Goal: Task Accomplishment & Management: Manage account settings

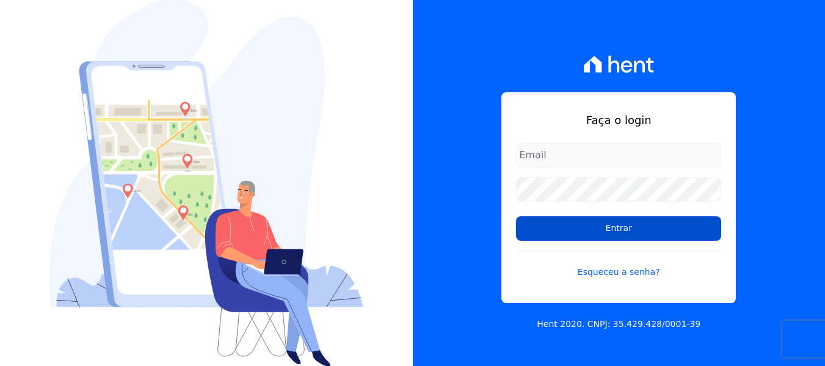
type input "[EMAIL_ADDRESS][DOMAIN_NAME]"
click at [542, 235] on input "Entrar" at bounding box center [618, 228] width 205 height 24
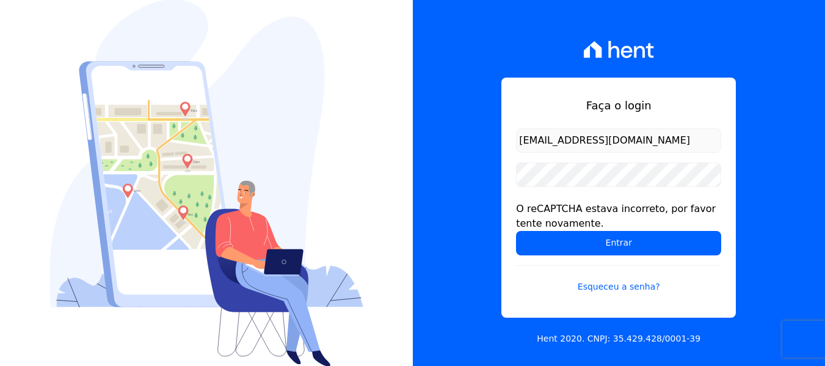
click at [402, 119] on div at bounding box center [206, 183] width 413 height 366
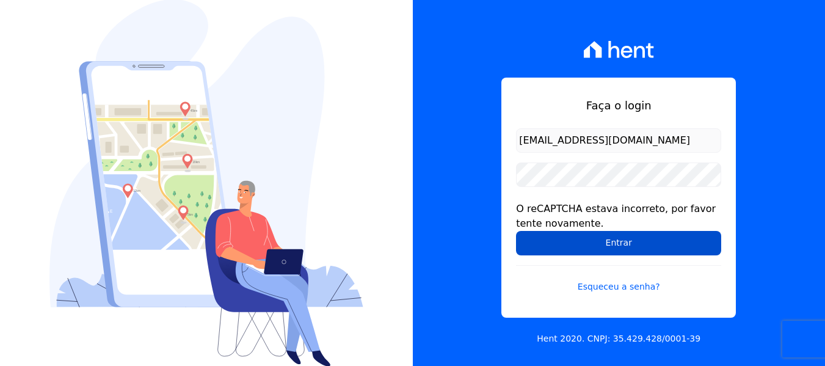
click at [648, 244] on input "Entrar" at bounding box center [618, 243] width 205 height 24
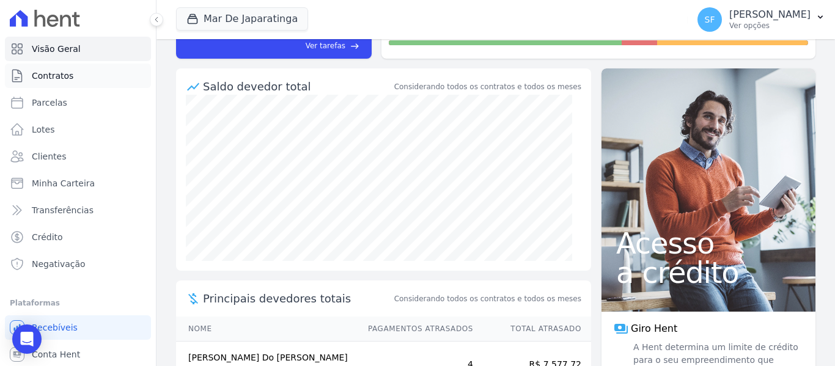
scroll to position [183, 0]
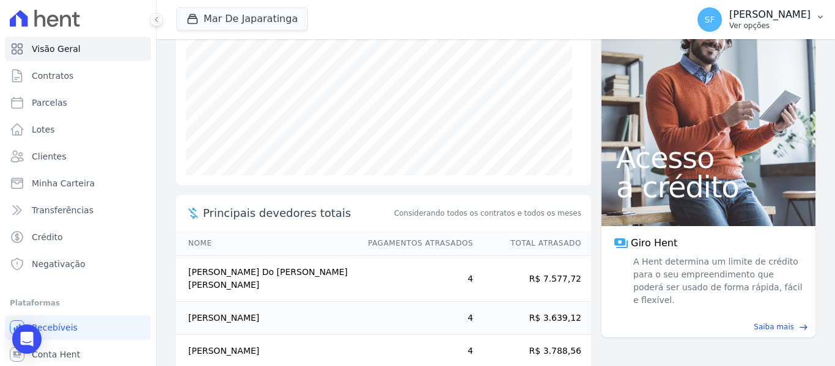
click at [786, 20] on p "[PERSON_NAME]" at bounding box center [769, 15] width 81 height 12
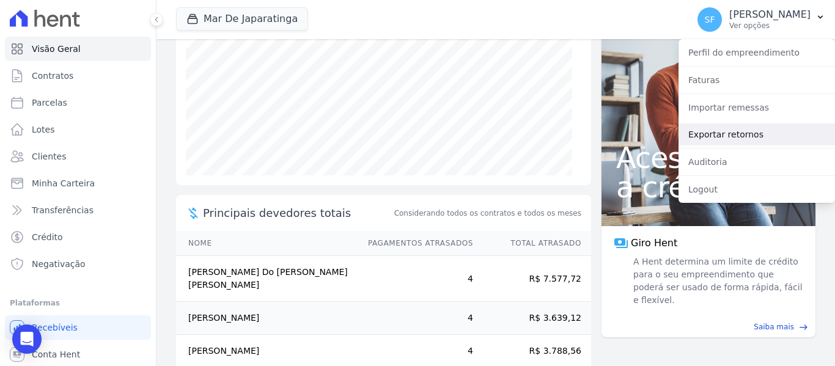
click at [736, 133] on link "Exportar retornos" at bounding box center [756, 134] width 156 height 22
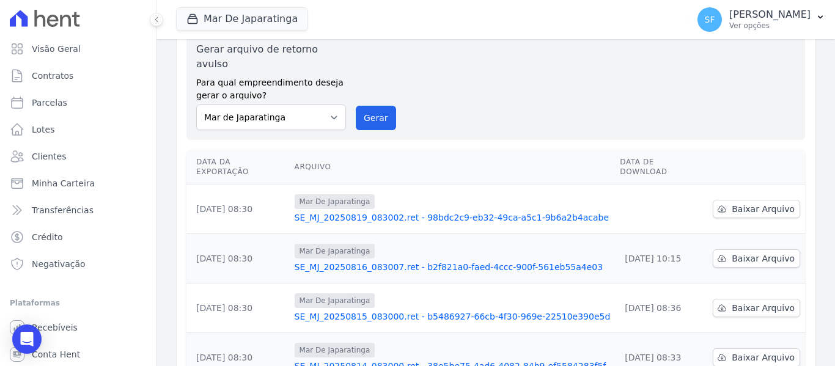
scroll to position [61, 0]
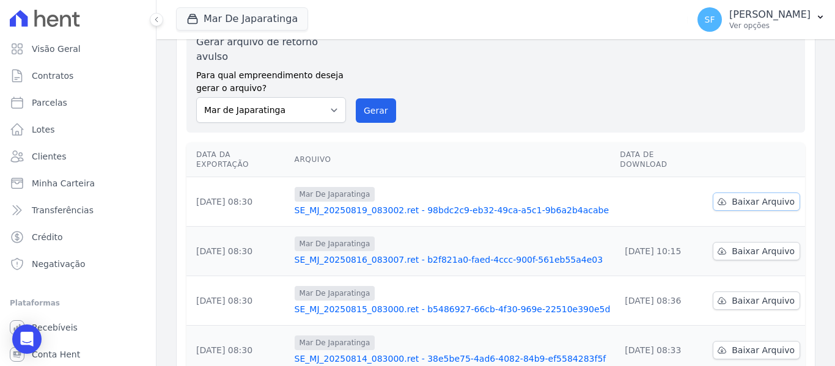
click at [731, 195] on span "Baixar Arquivo" at bounding box center [762, 201] width 63 height 12
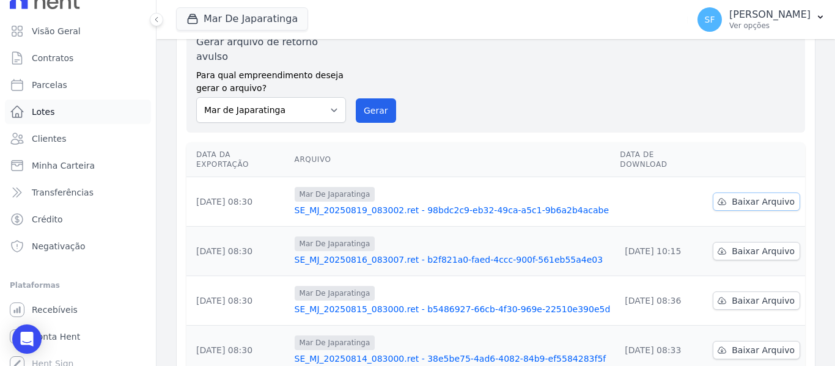
scroll to position [27, 0]
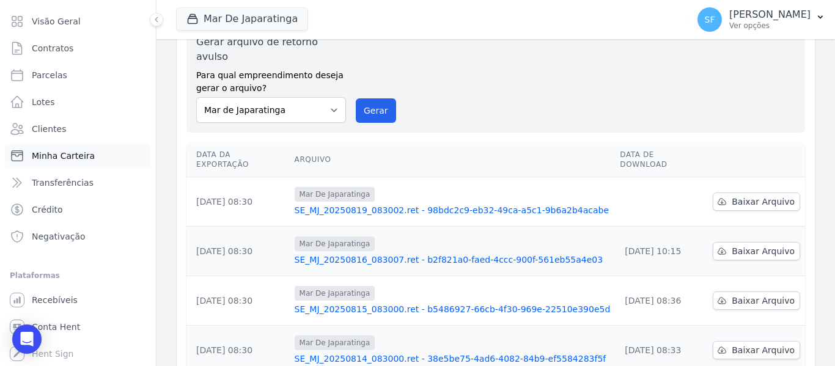
click at [83, 153] on span "Minha Carteira" at bounding box center [63, 156] width 63 height 12
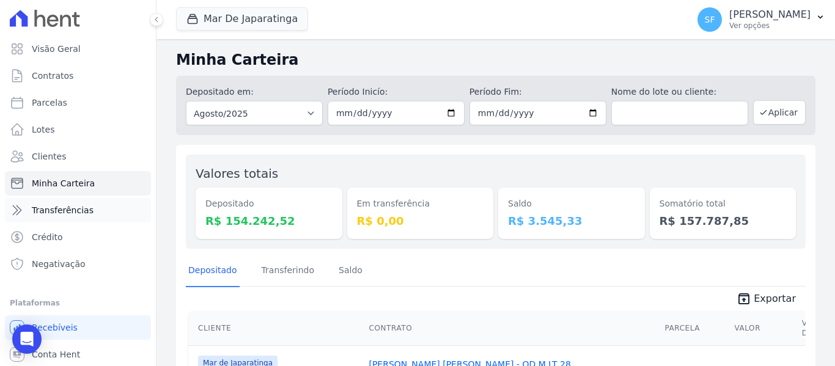
click at [76, 214] on span "Transferências" at bounding box center [63, 210] width 62 height 12
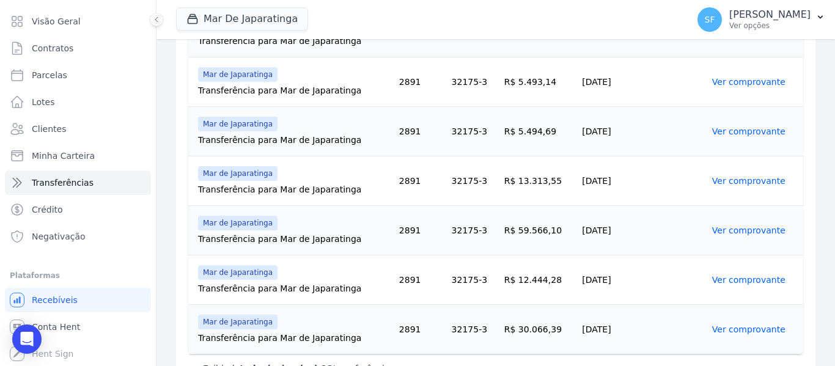
scroll to position [588, 0]
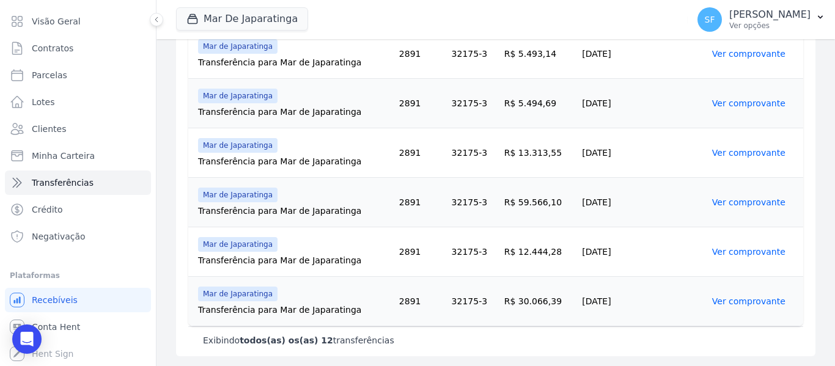
click at [725, 305] on link "Ver comprovante" at bounding box center [748, 301] width 73 height 10
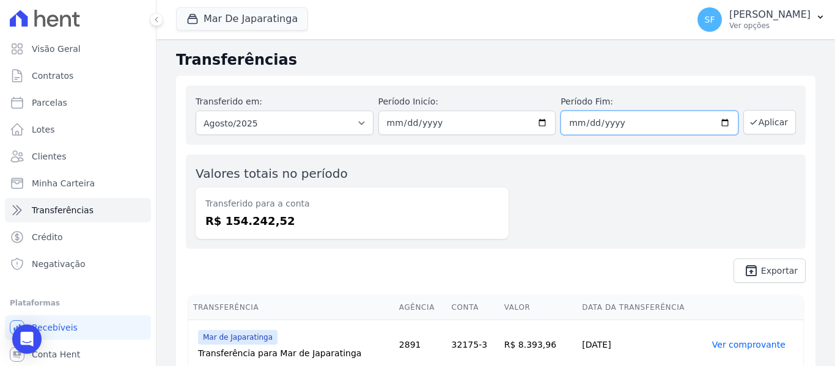
click at [715, 123] on input "2025-08-31" at bounding box center [649, 123] width 178 height 24
type input "[DATE]"
drag, startPoint x: 705, startPoint y: 202, endPoint x: 742, endPoint y: 159, distance: 56.3
click at [705, 202] on div "Valores totais no período Transferido para a conta R$ 154.242,52" at bounding box center [495, 202] width 619 height 94
click at [770, 126] on button "Aplicar" at bounding box center [769, 122] width 53 height 24
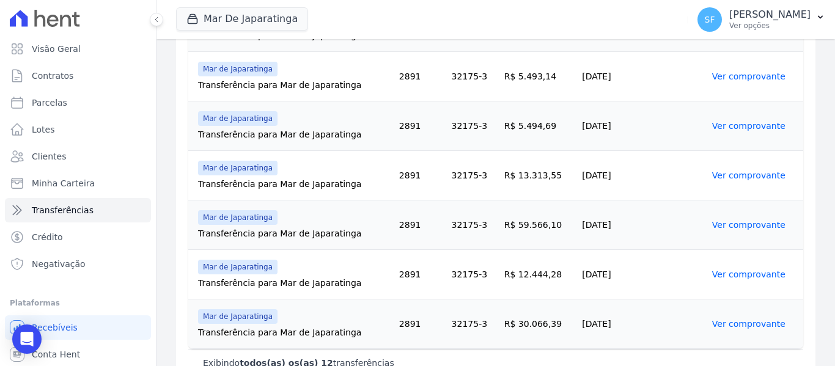
scroll to position [588, 0]
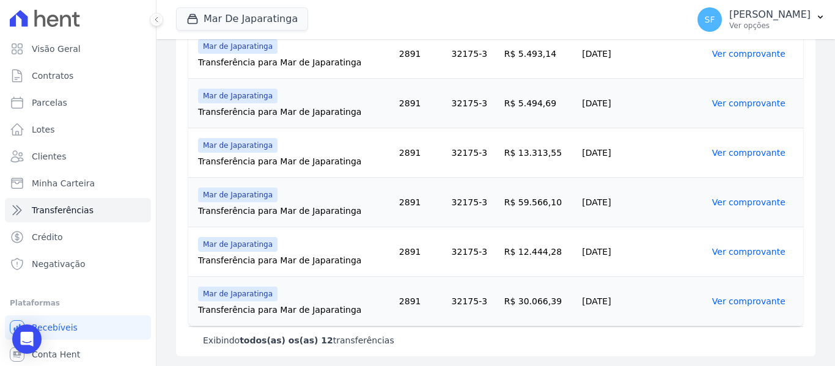
click at [641, 318] on td "[DATE]" at bounding box center [642, 301] width 130 height 49
click at [664, 319] on td "[DATE]" at bounding box center [642, 301] width 130 height 49
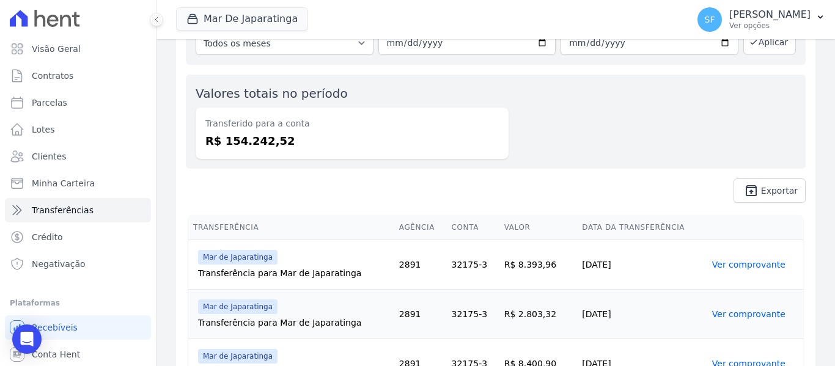
scroll to position [0, 0]
